Goal: Answer question/provide support

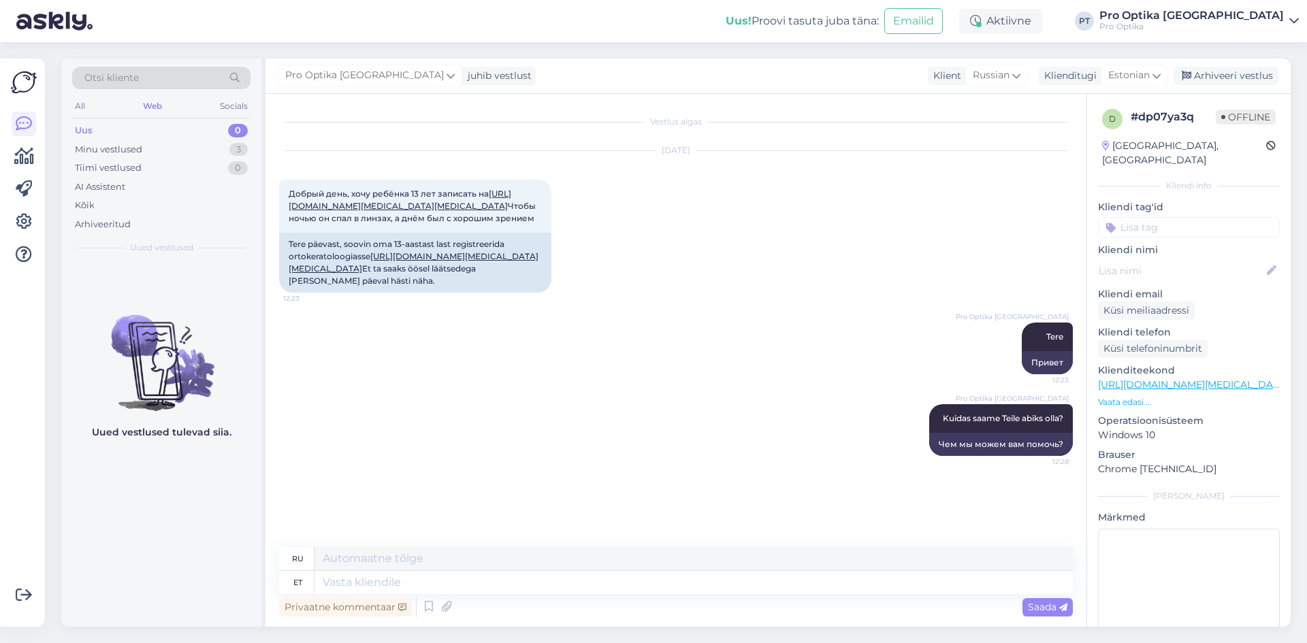
click at [180, 149] on div "Minu vestlused 3" at bounding box center [161, 149] width 178 height 19
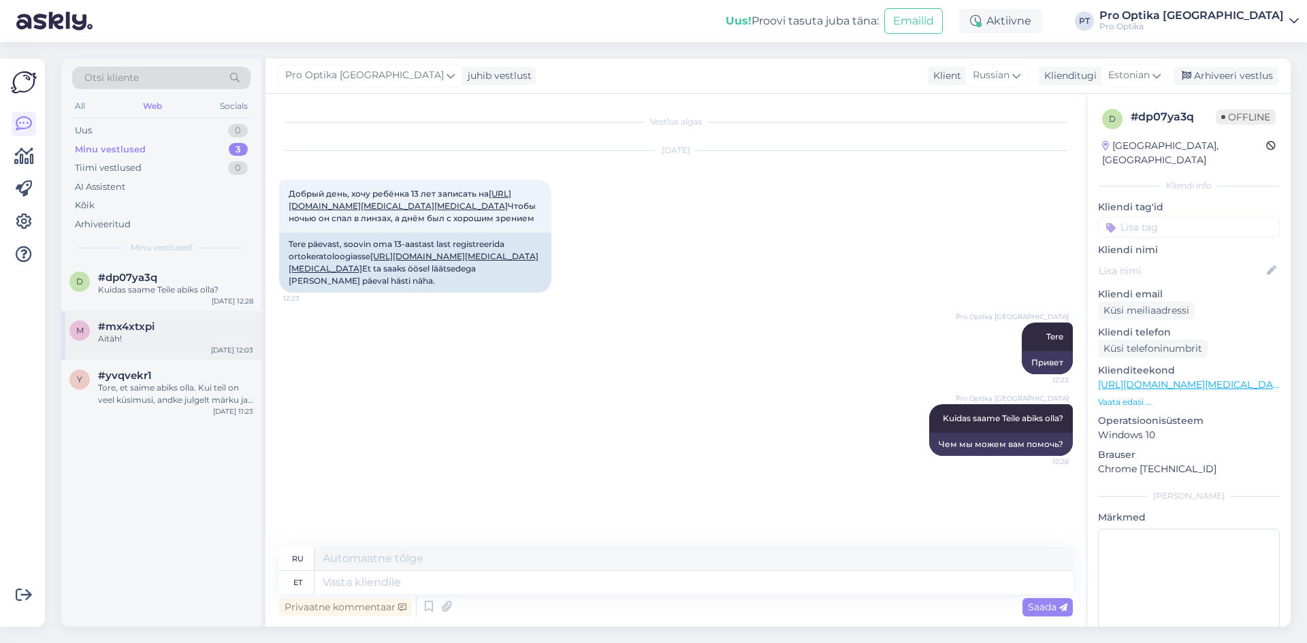
click at [163, 323] on div "#mx4xtxpi" at bounding box center [175, 327] width 155 height 12
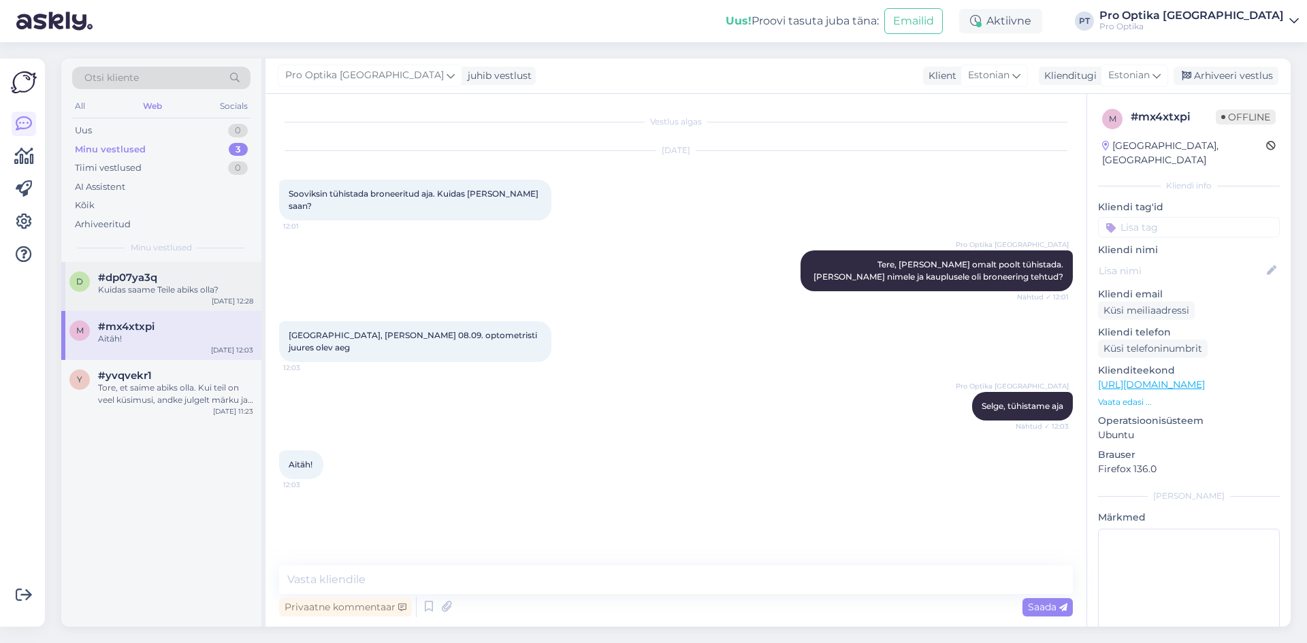
click at [212, 289] on div "Kuidas saame Teile abiks olla?" at bounding box center [175, 290] width 155 height 12
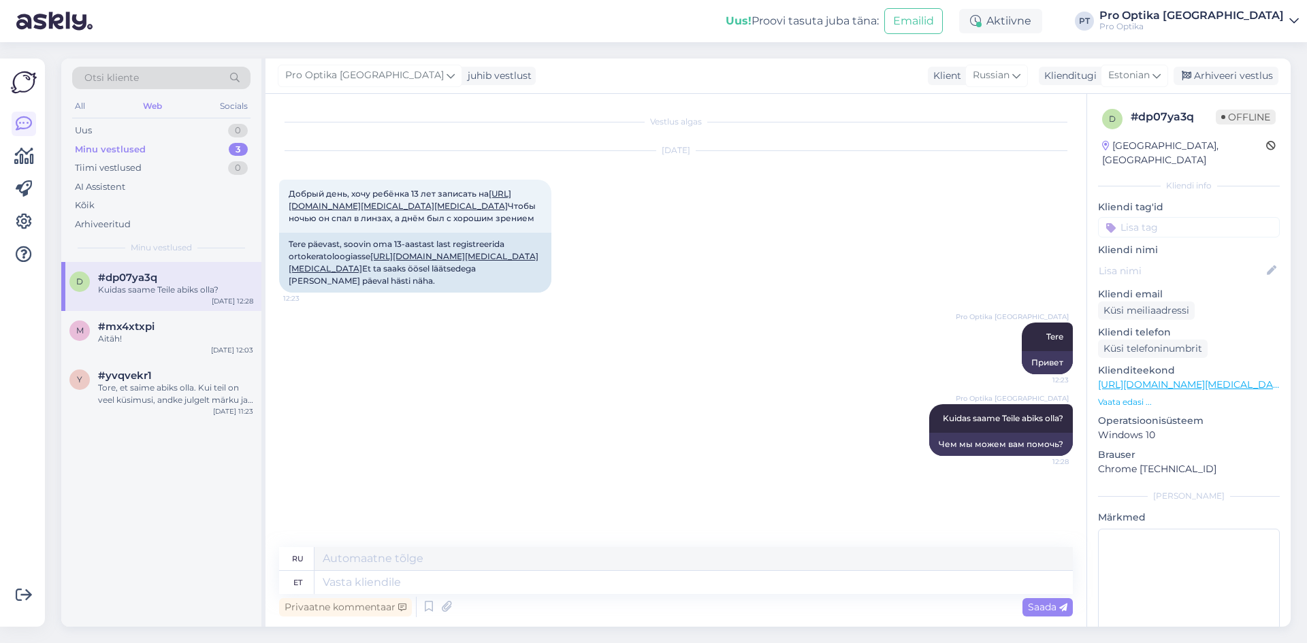
drag, startPoint x: 1231, startPoint y: 73, endPoint x: 1176, endPoint y: 86, distance: 56.6
click at [1229, 75] on div "Arhiveeri vestlus" at bounding box center [1225, 76] width 105 height 18
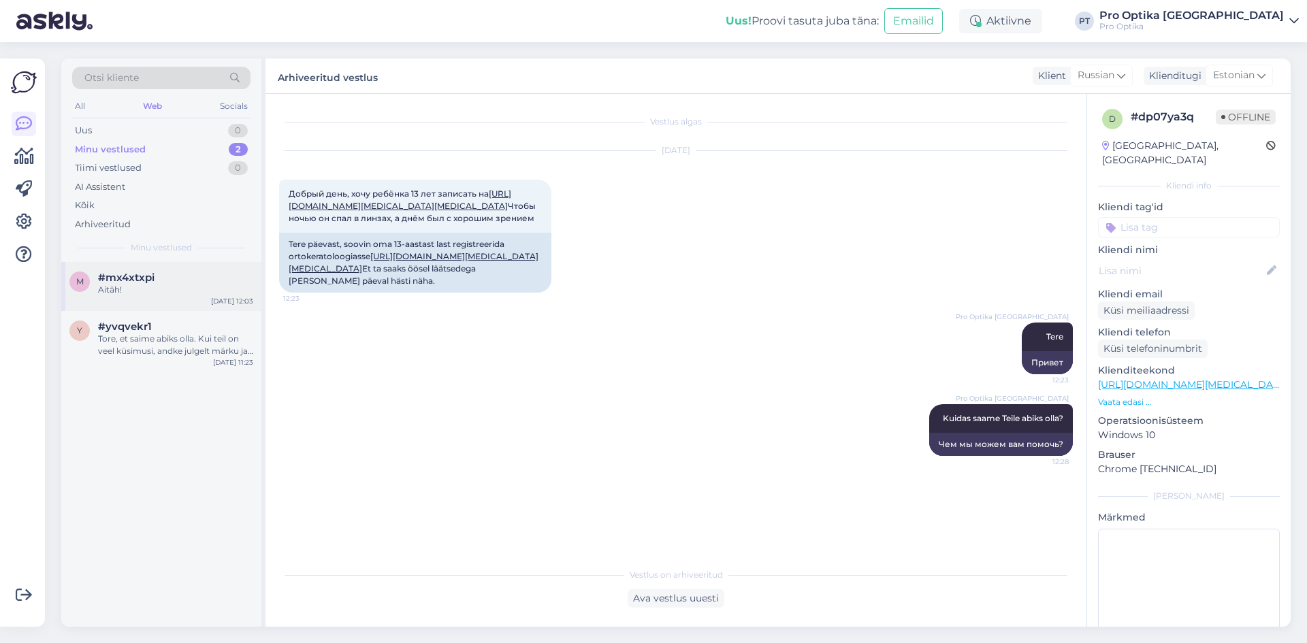
click at [180, 294] on div "Aitäh!" at bounding box center [175, 290] width 155 height 12
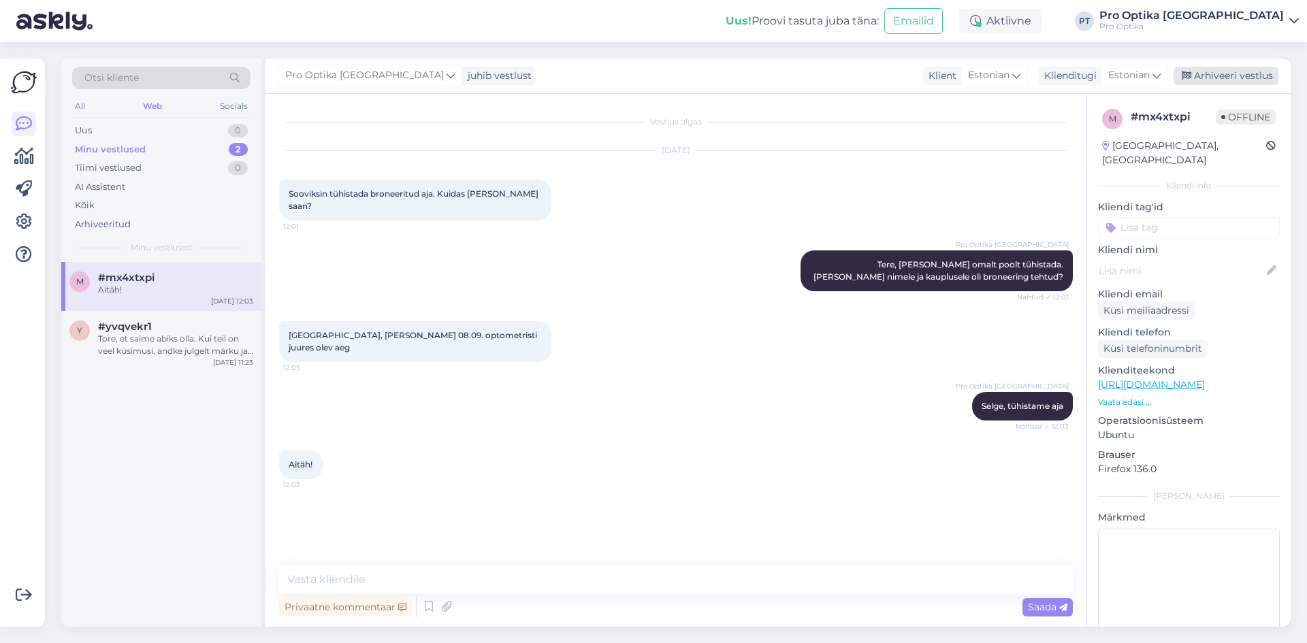
click at [1226, 82] on div "Arhiveeri vestlus" at bounding box center [1225, 76] width 105 height 18
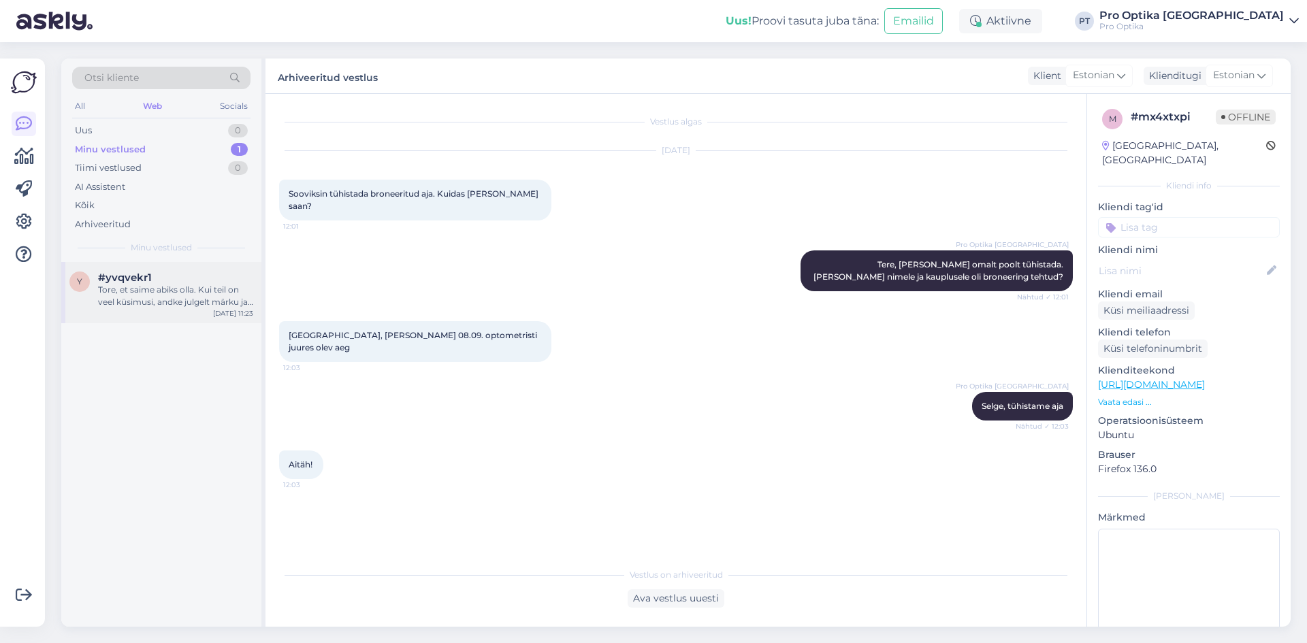
click at [116, 296] on div "Tore, et saime abiks olla. Kui teil on veel küsimusi, andke julgelt märku ja ai…" at bounding box center [175, 296] width 155 height 24
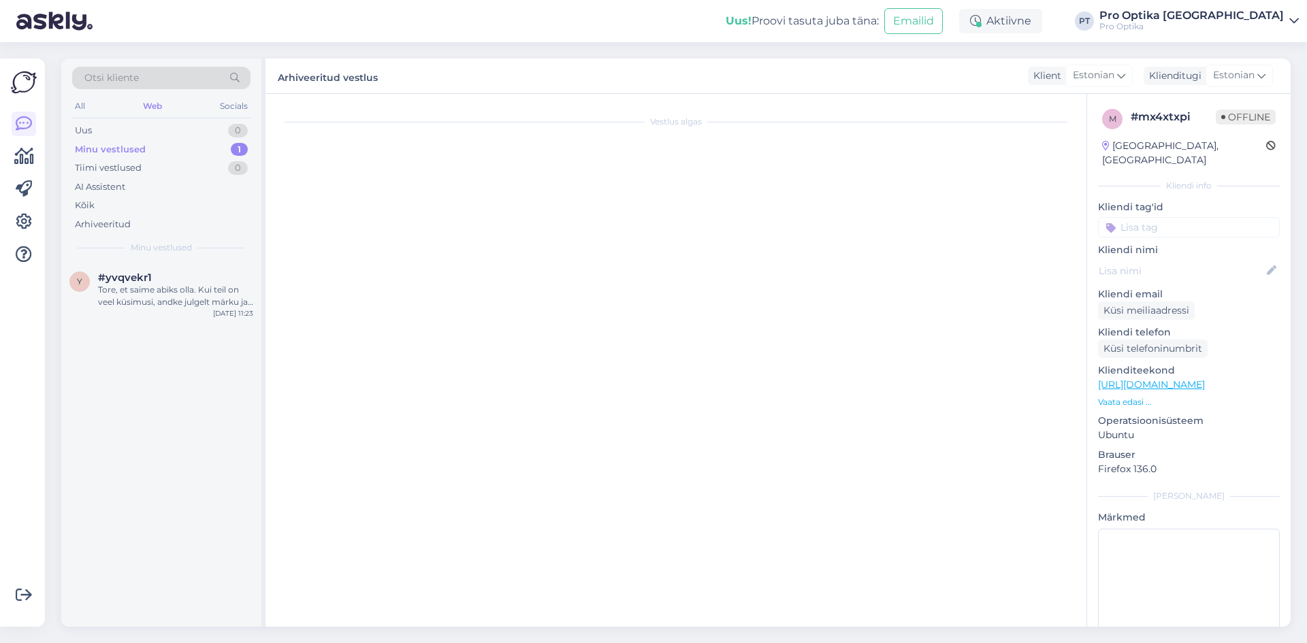
scroll to position [815, 0]
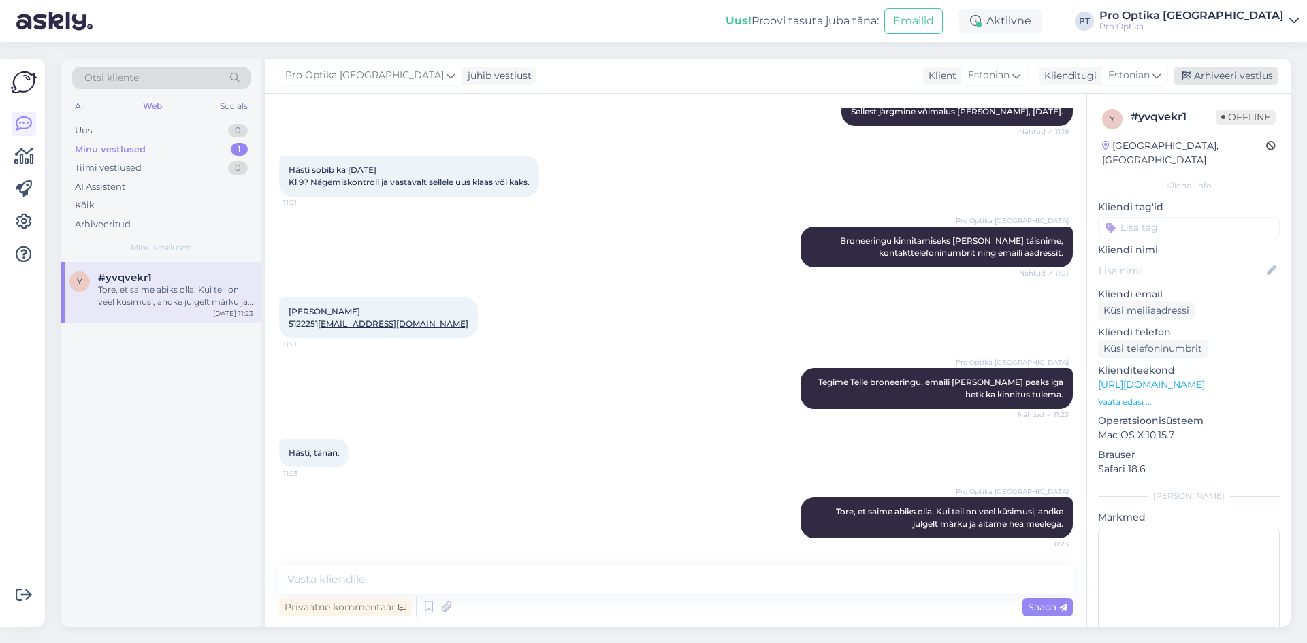
click at [1212, 79] on div "Arhiveeri vestlus" at bounding box center [1225, 76] width 105 height 18
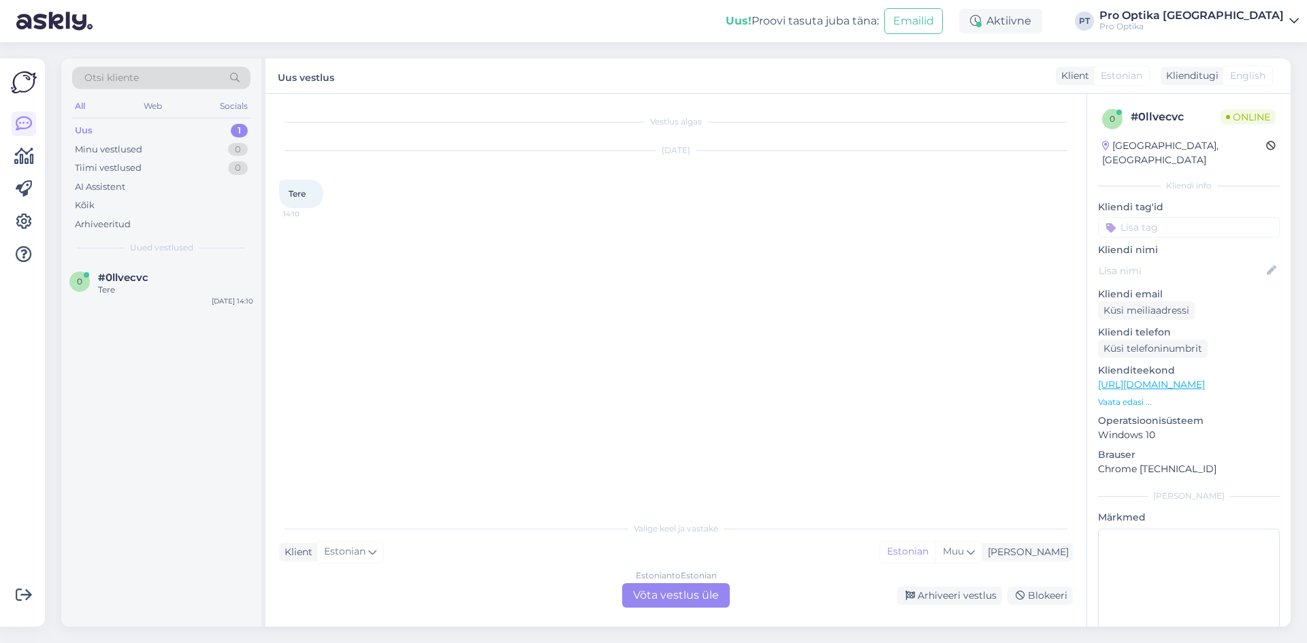
click at [636, 606] on div "Estonian to Estonian Võta vestlus üle" at bounding box center [676, 595] width 108 height 24
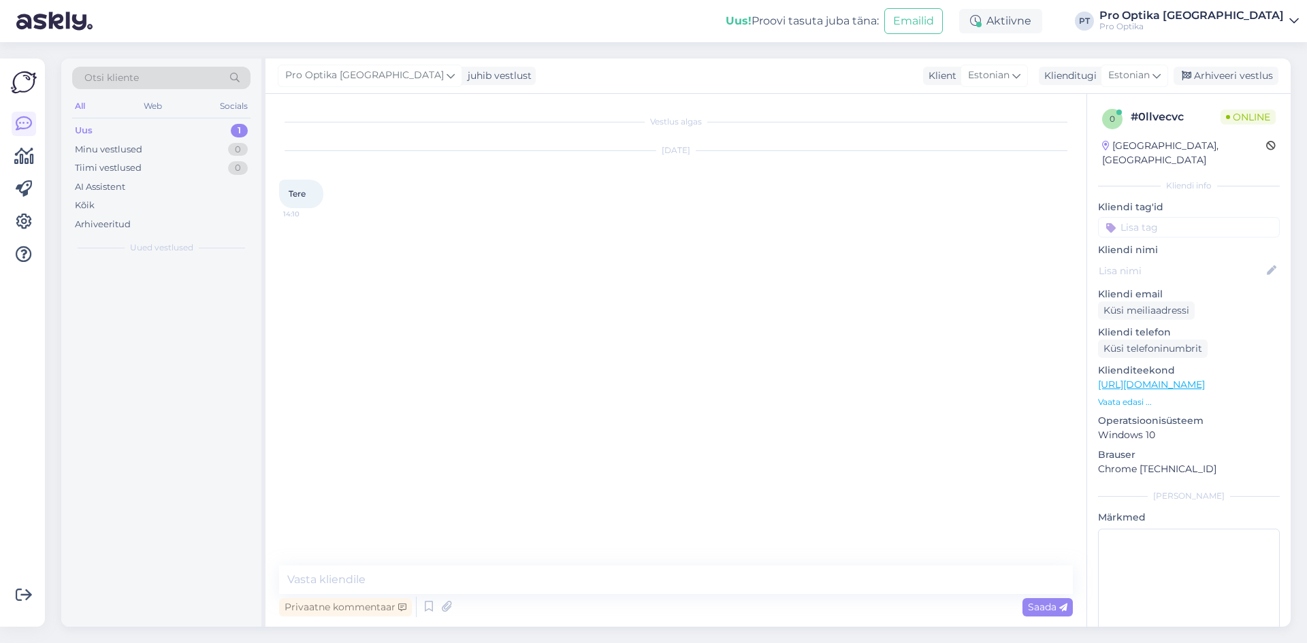
click at [670, 603] on div "Privaatne kommentaar Saada" at bounding box center [675, 607] width 793 height 26
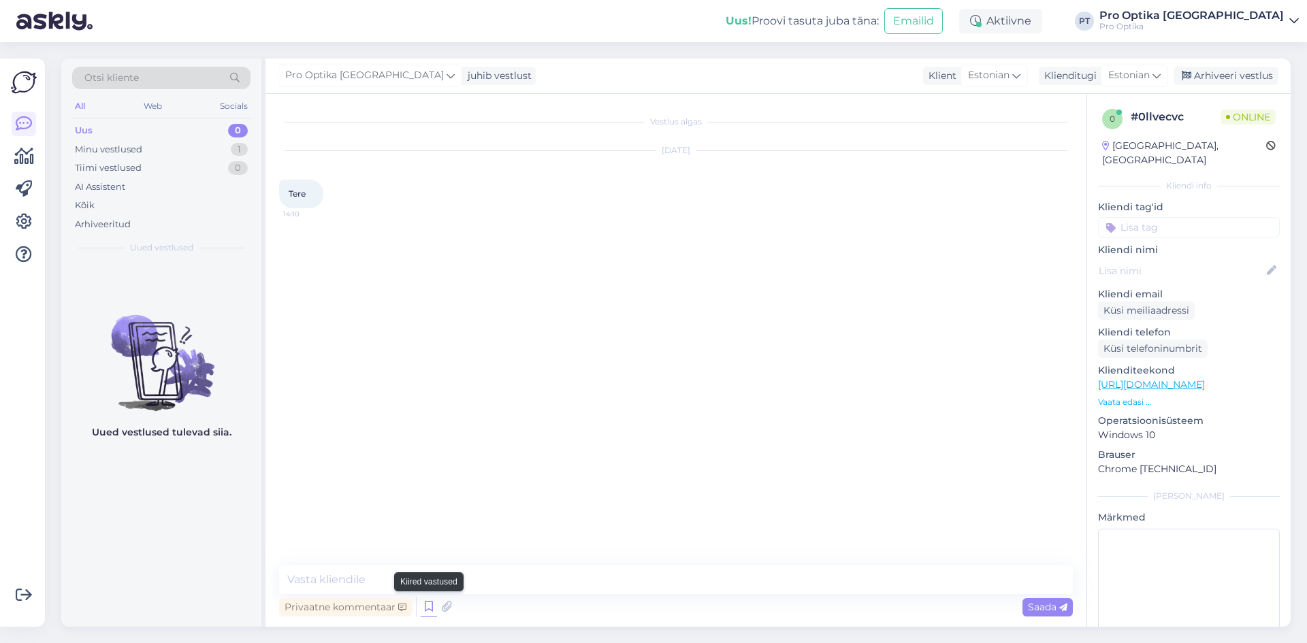
click at [433, 612] on icon at bounding box center [429, 607] width 16 height 20
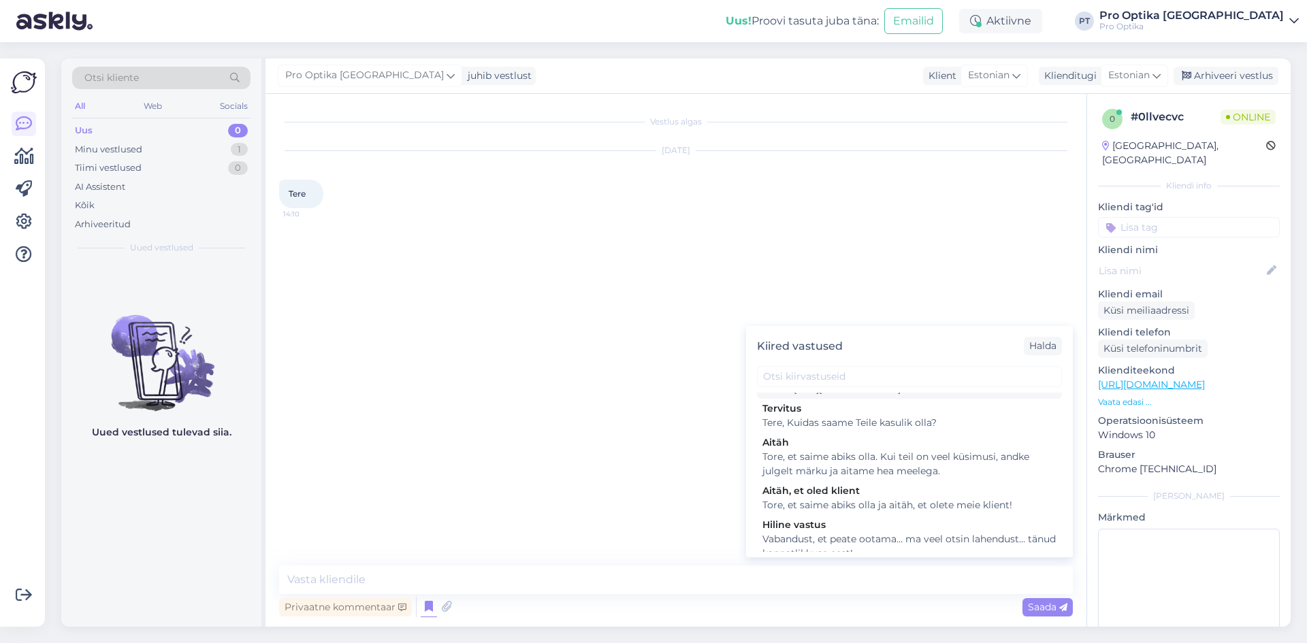
scroll to position [408, 0]
click at [871, 431] on div "Tervitus Tere, Kuidas saame Teile kasulik olla?" at bounding box center [909, 414] width 305 height 34
type textarea "Tere, Kuidas saame Teile kasulik olla?"
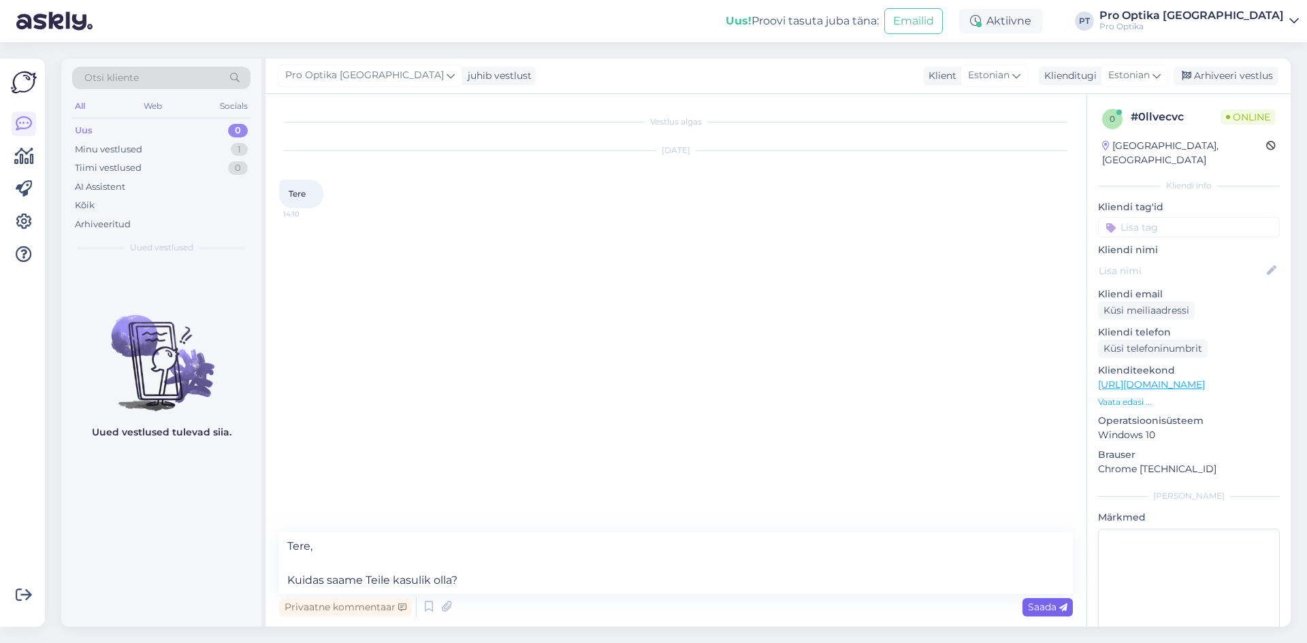
click at [1059, 609] on icon at bounding box center [1063, 608] width 8 height 8
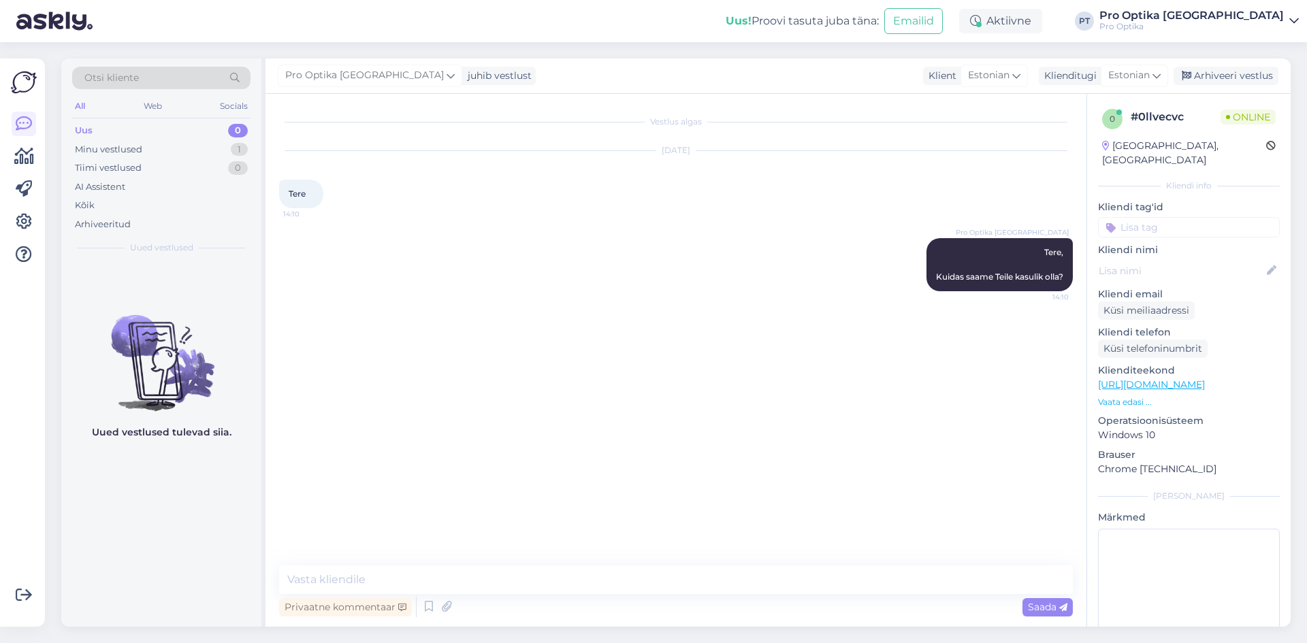
click at [205, 460] on div "Uued vestlused tulevad siia." at bounding box center [161, 444] width 200 height 365
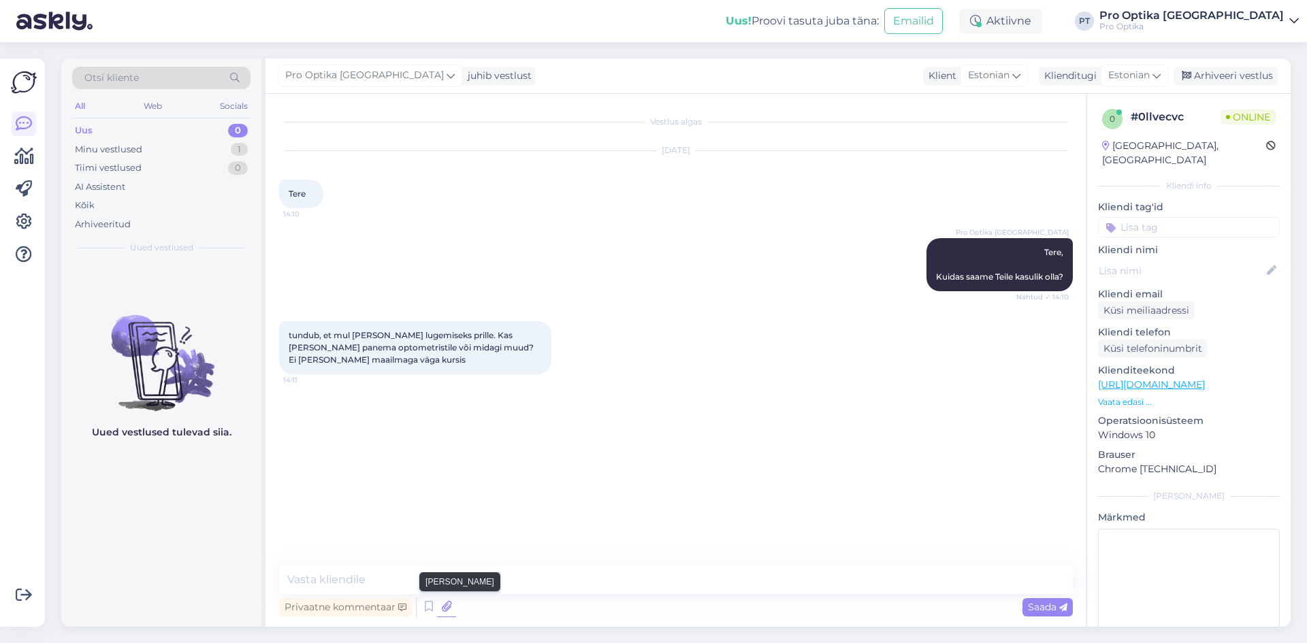
click at [449, 597] on icon at bounding box center [446, 607] width 19 height 20
drag, startPoint x: 343, startPoint y: 587, endPoint x: 346, endPoint y: 573, distance: 14.0
click at [344, 585] on textarea at bounding box center [675, 579] width 793 height 29
type textarea "Sobib väga hästi optometristi visiit."
click at [172, 530] on div "Uued vestlused tulevad siia." at bounding box center [161, 444] width 200 height 365
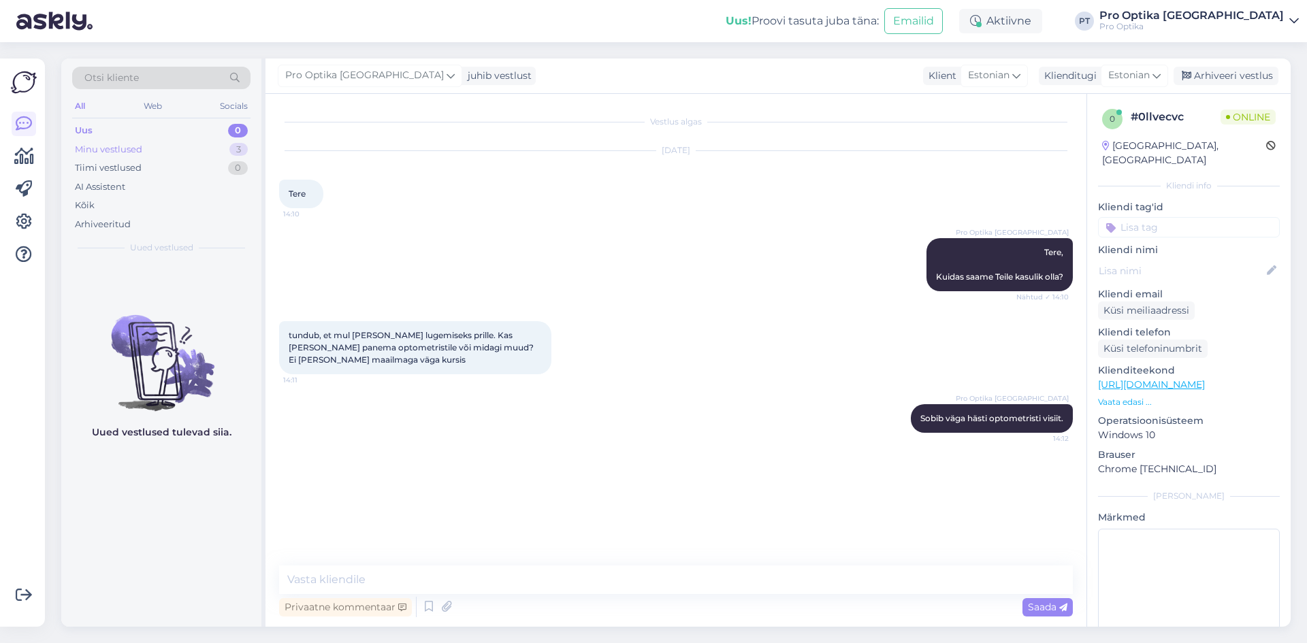
click at [161, 150] on div "Minu vestlused 3" at bounding box center [161, 149] width 178 height 19
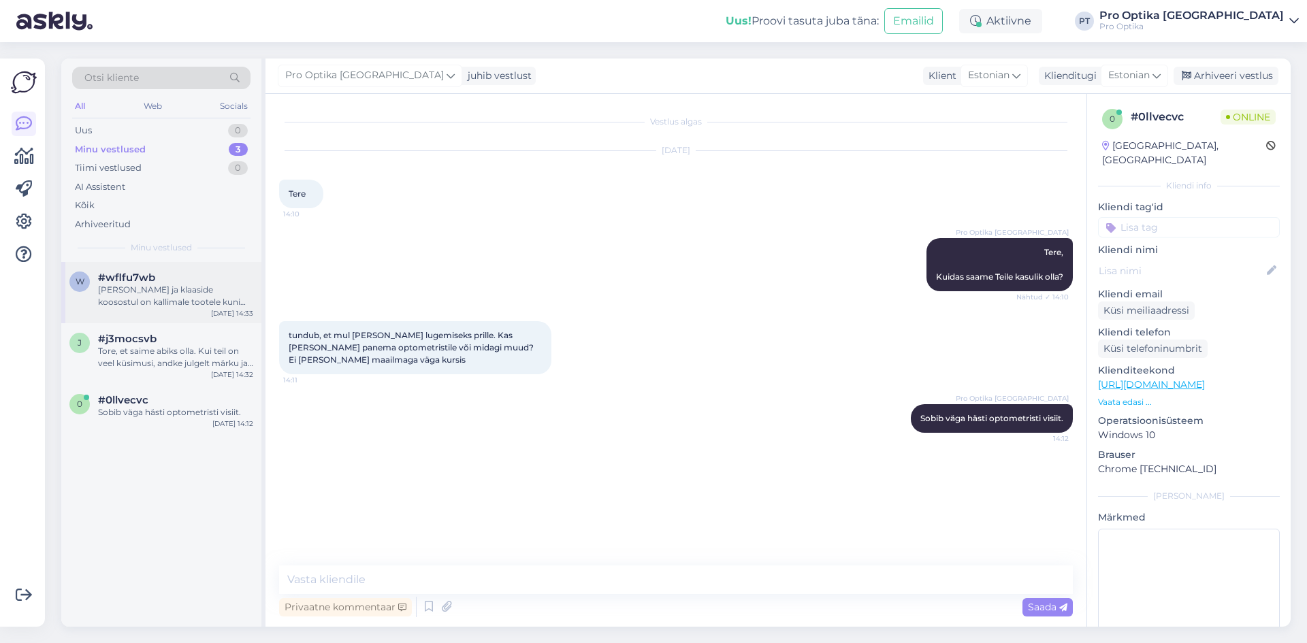
click at [157, 312] on div "w #wflfu7wb Raamide ja klaaside koosostul on kallimale tootele kuni -50%. Sep 2…" at bounding box center [161, 292] width 200 height 61
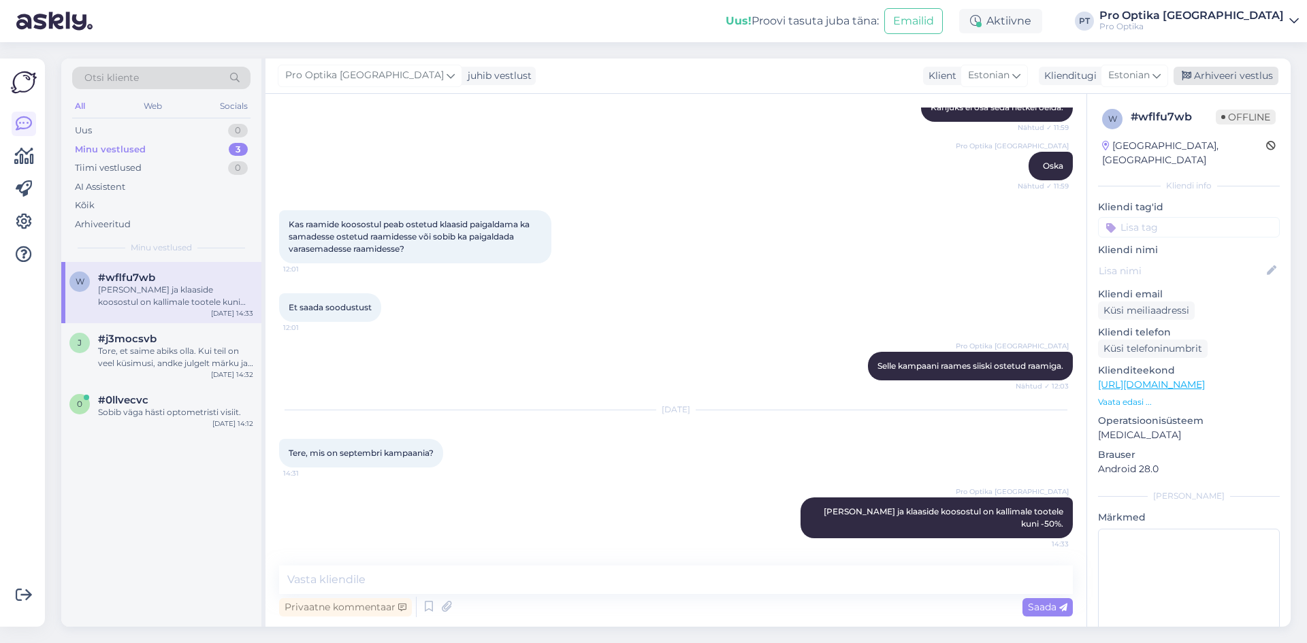
click at [1219, 69] on div "Arhiveeri vestlus" at bounding box center [1225, 76] width 105 height 18
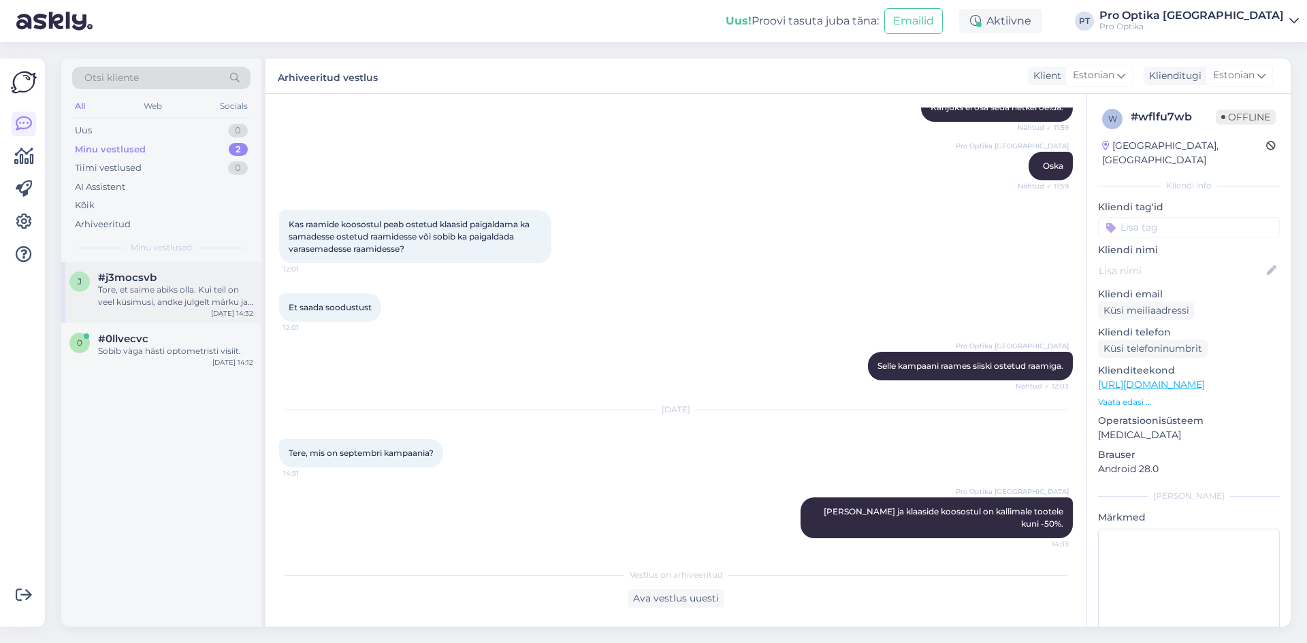
click at [159, 295] on div "Tore, et saime abiks olla. Kui teil on veel küsimusi, andke julgelt märku ja ai…" at bounding box center [175, 296] width 155 height 24
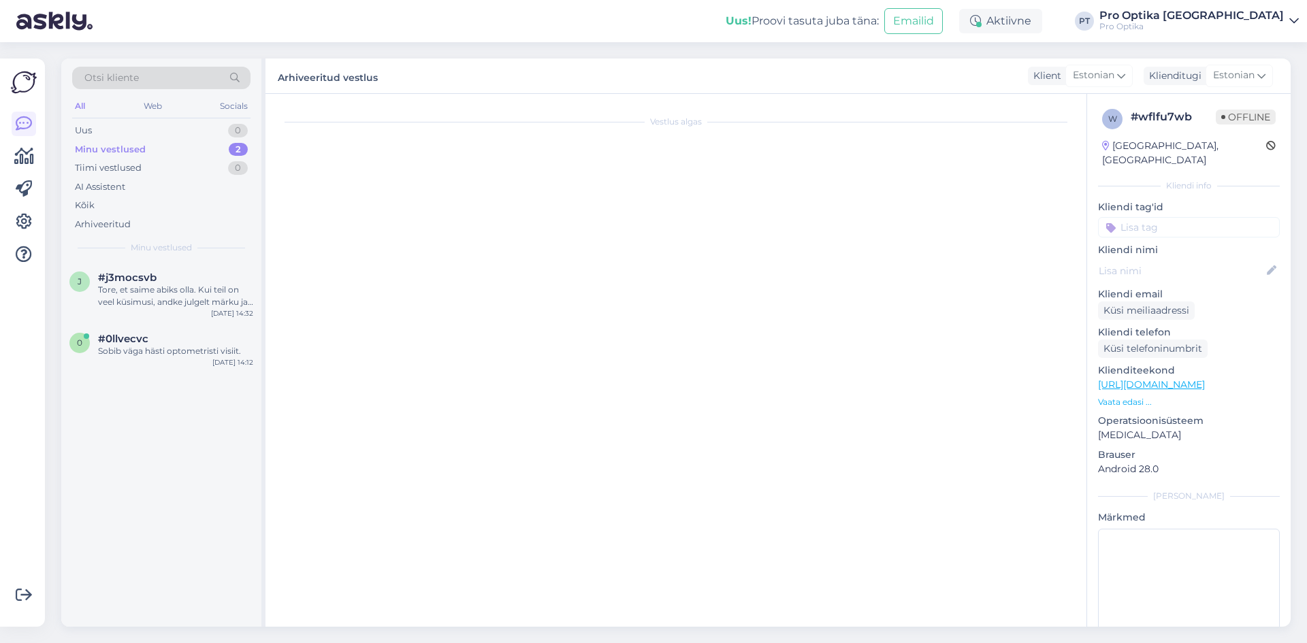
scroll to position [175, 0]
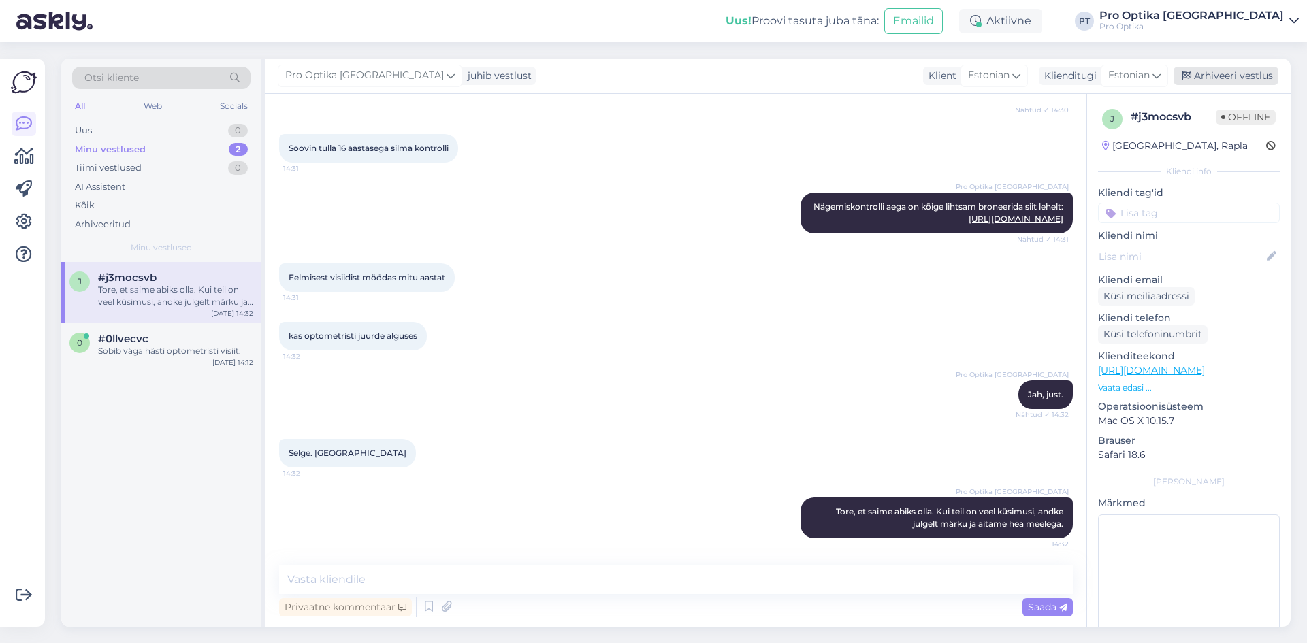
click at [1229, 67] on div "Arhiveeri vestlus" at bounding box center [1225, 76] width 105 height 18
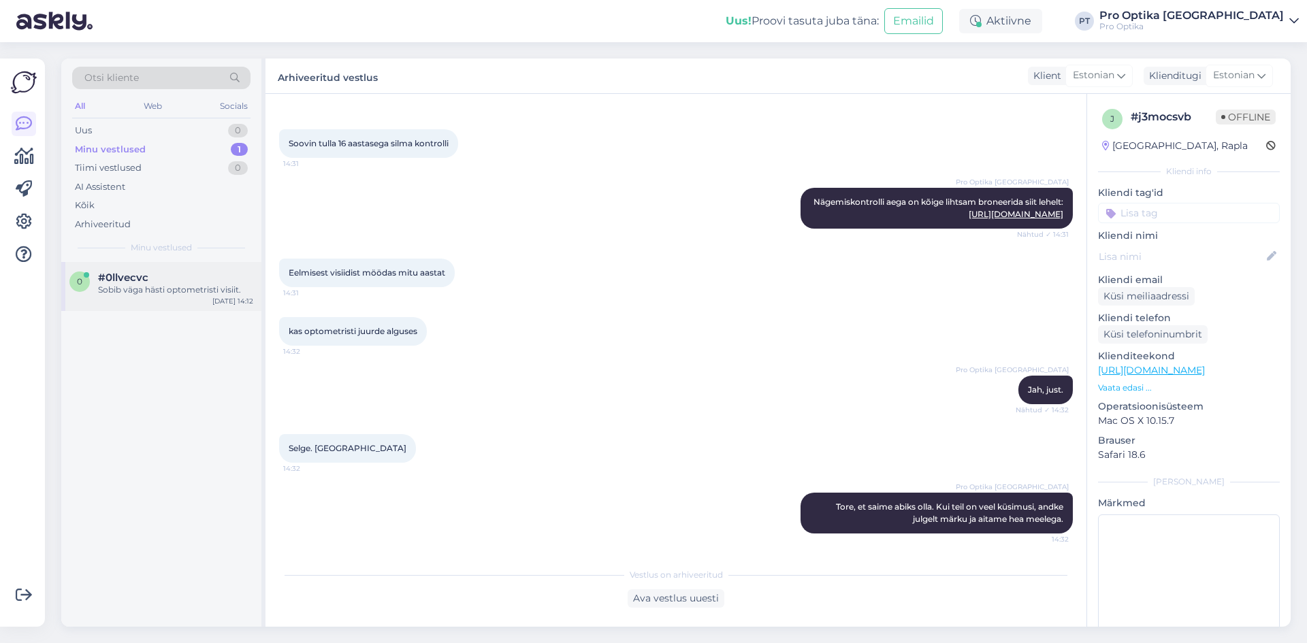
click at [235, 296] on div "Sep 2 14:12" at bounding box center [232, 301] width 41 height 10
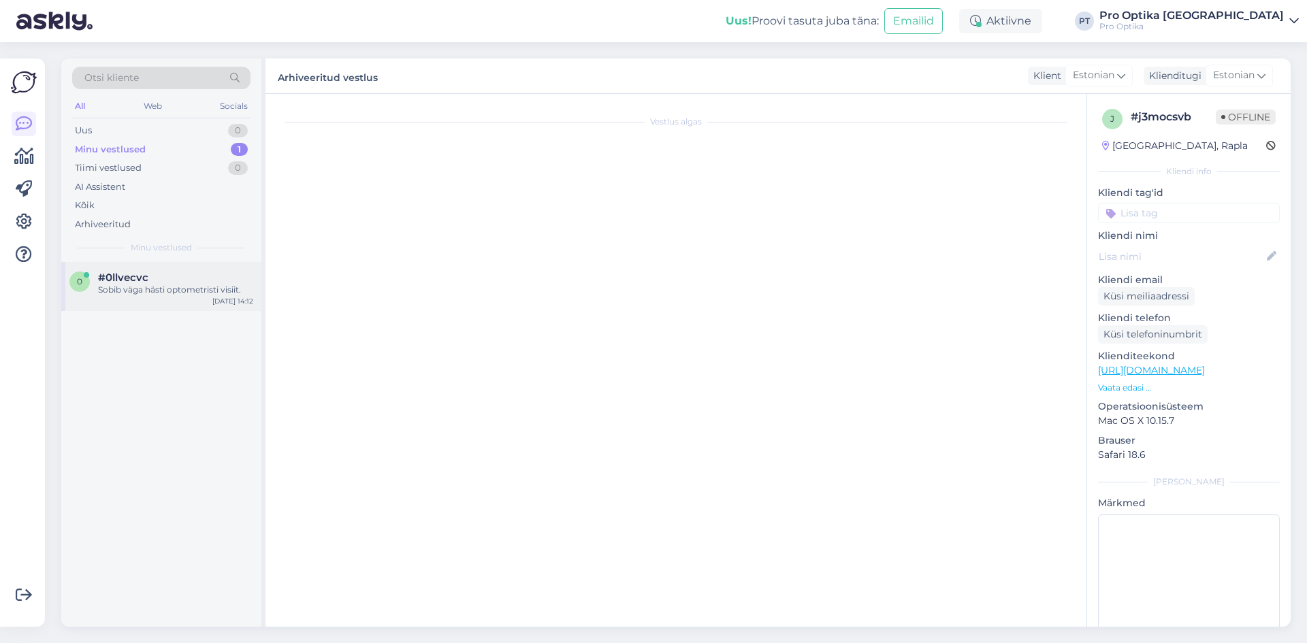
scroll to position [0, 0]
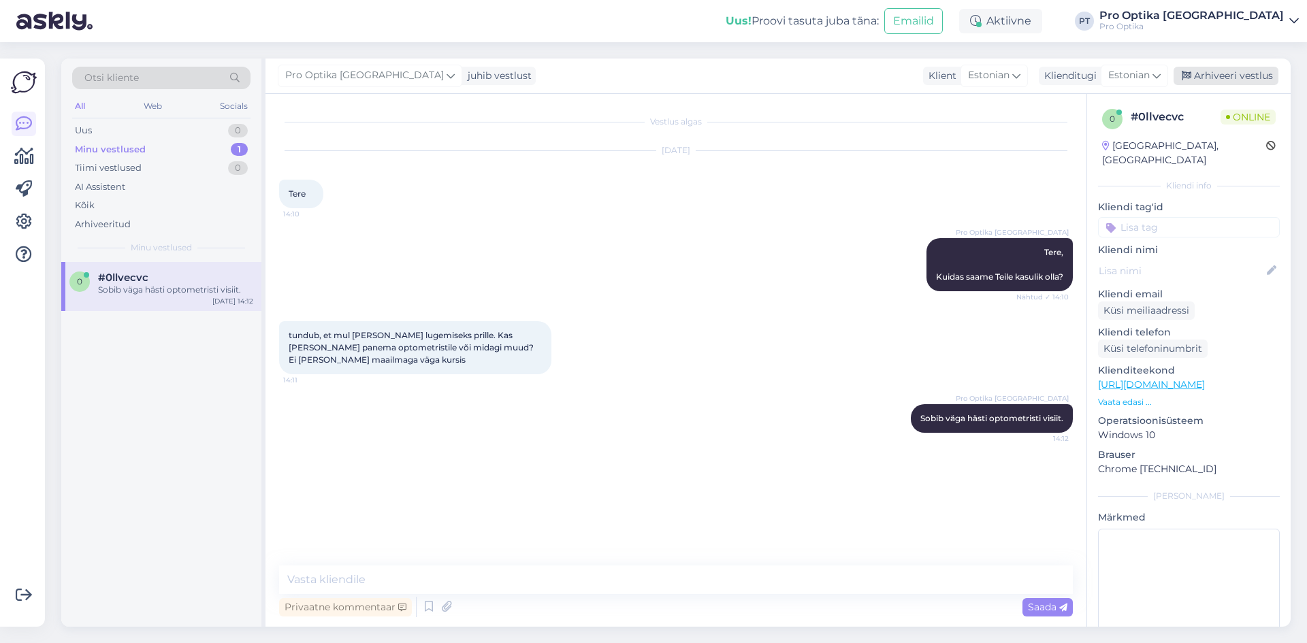
click at [1201, 82] on div "Arhiveeri vestlus" at bounding box center [1225, 76] width 105 height 18
